Goal: Transaction & Acquisition: Purchase product/service

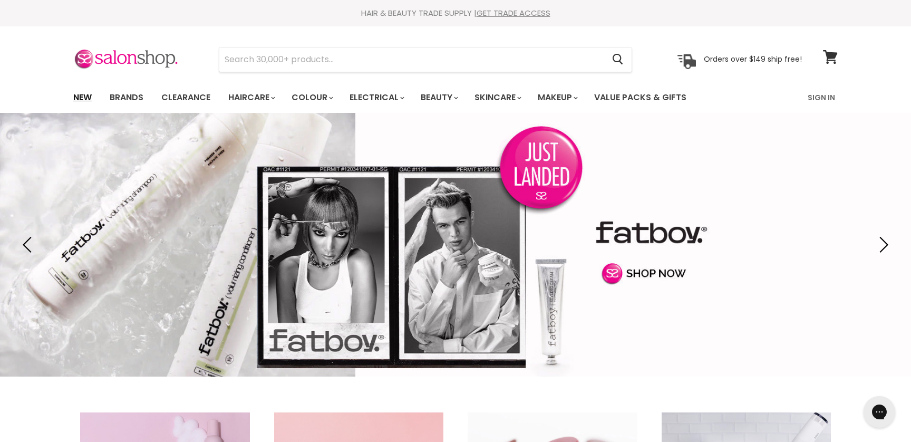
click at [77, 101] on link "New" at bounding box center [82, 97] width 34 height 22
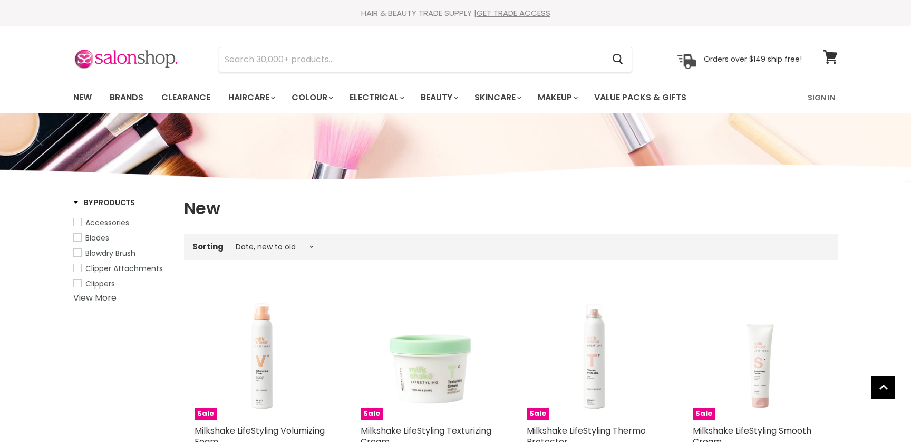
select select "created-descending"
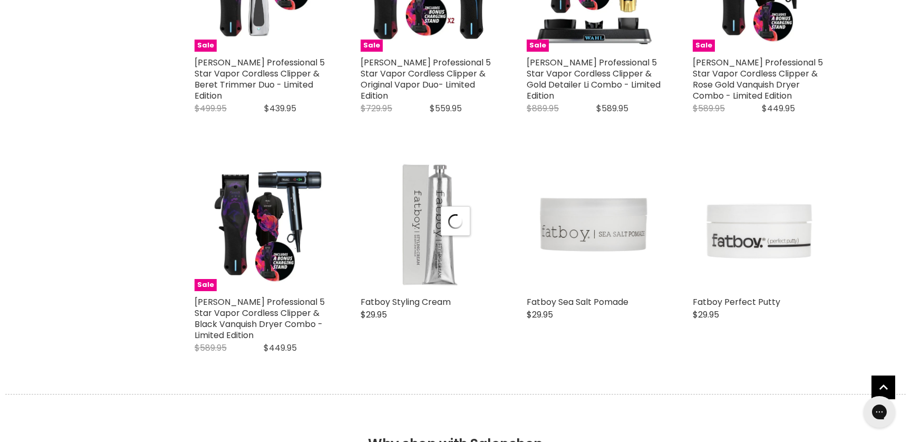
select select "created-descending"
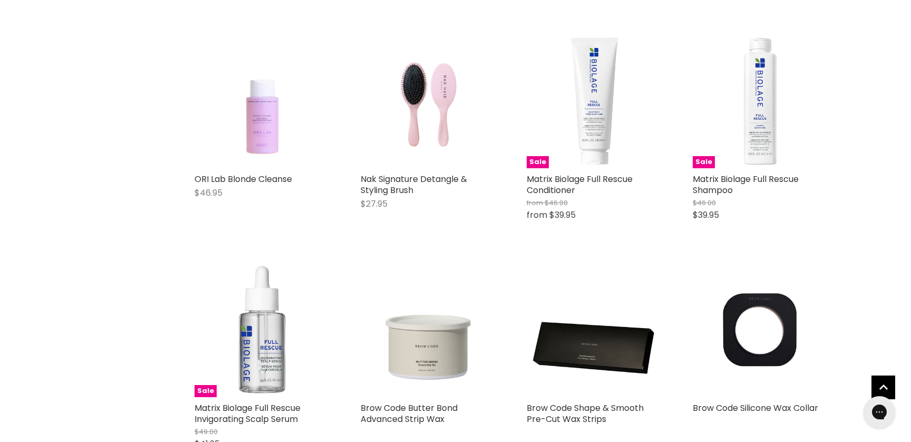
scroll to position [4441, 0]
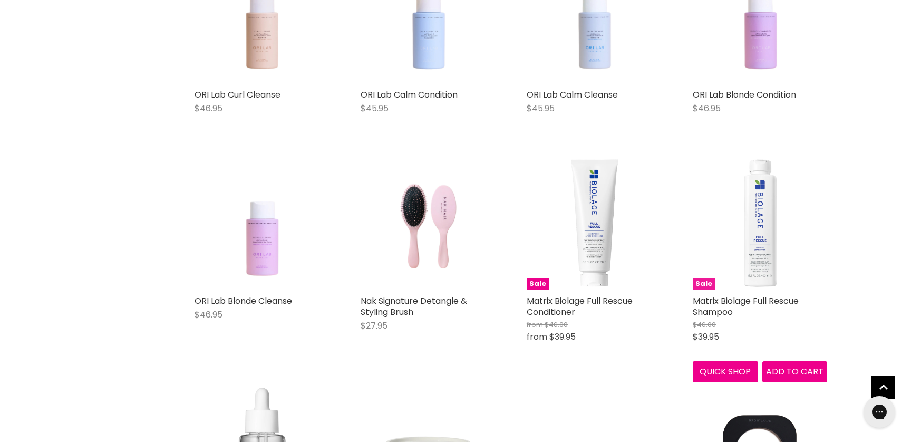
click at [755, 207] on img "Main content" at bounding box center [760, 223] width 134 height 134
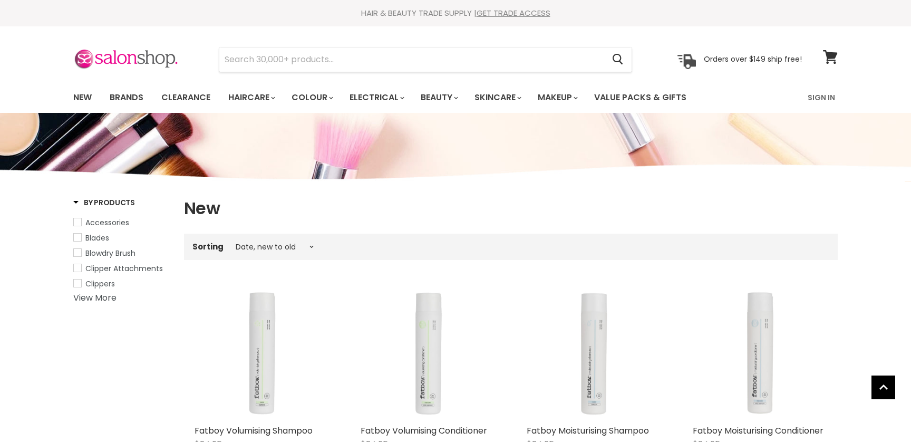
select select "created-descending"
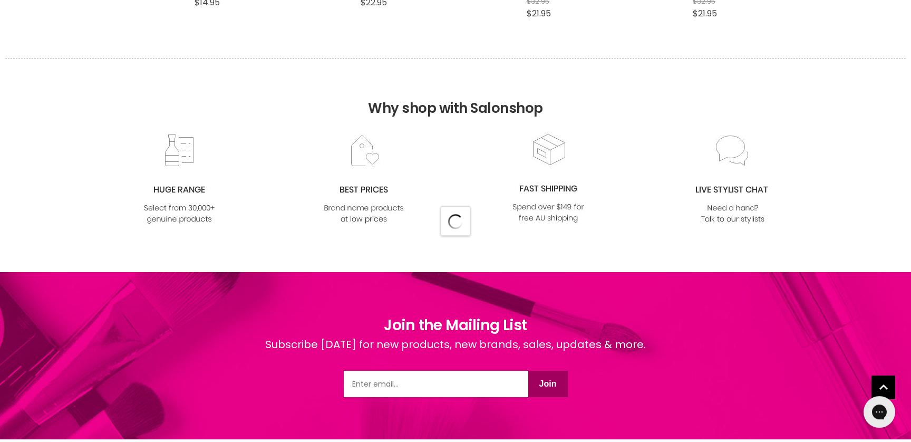
scroll to position [2983, 0]
